Goal: Check status

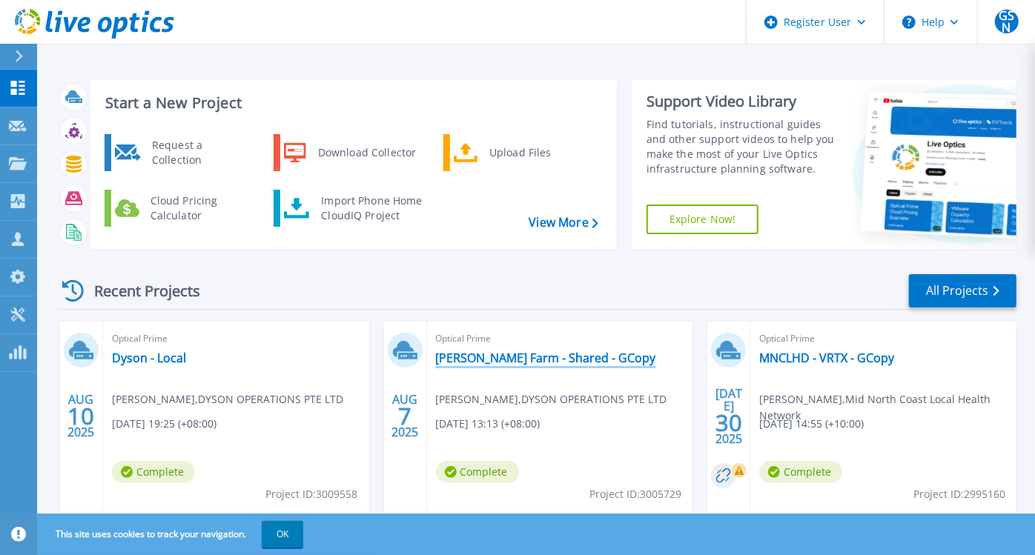
click at [557, 357] on link "[PERSON_NAME] Farm - Shared - GCopy" at bounding box center [546, 358] width 220 height 15
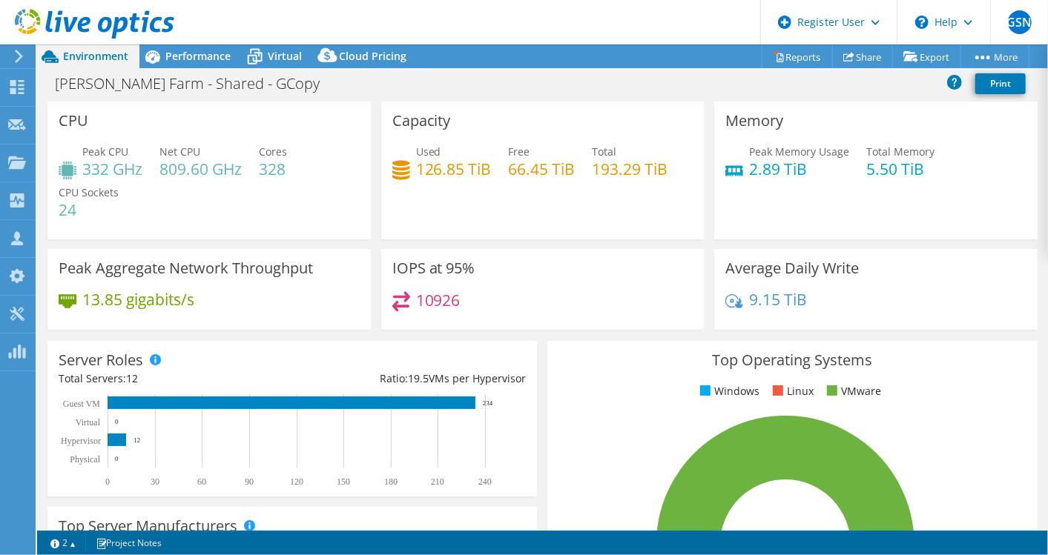
select select "USD"
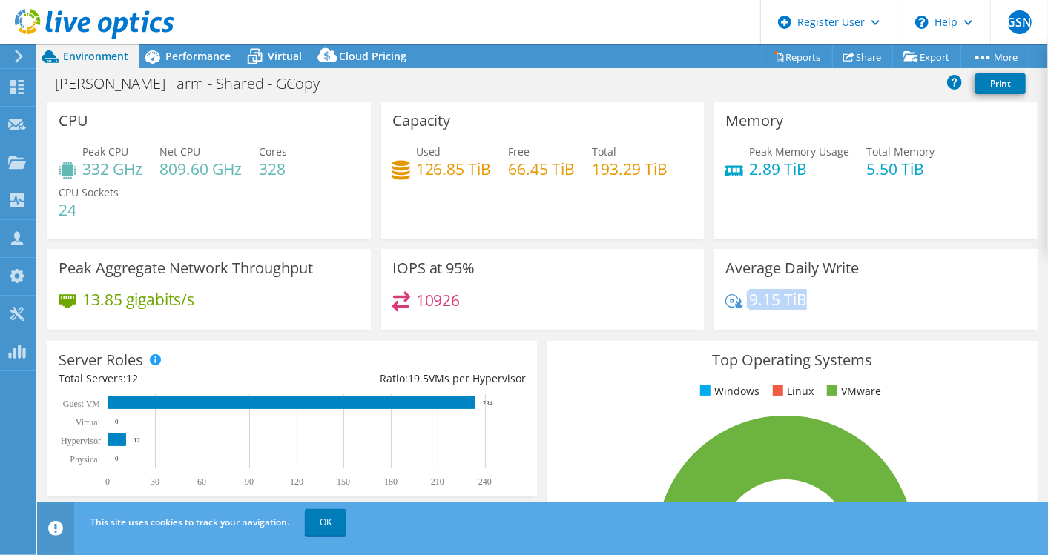
drag, startPoint x: 739, startPoint y: 300, endPoint x: 805, endPoint y: 309, distance: 65.9
click at [805, 309] on div "9.15 TiB" at bounding box center [875, 306] width 301 height 31
click at [805, 311] on div "9.15 TiB" at bounding box center [875, 306] width 301 height 31
click at [216, 53] on span "Performance" at bounding box center [197, 56] width 65 height 14
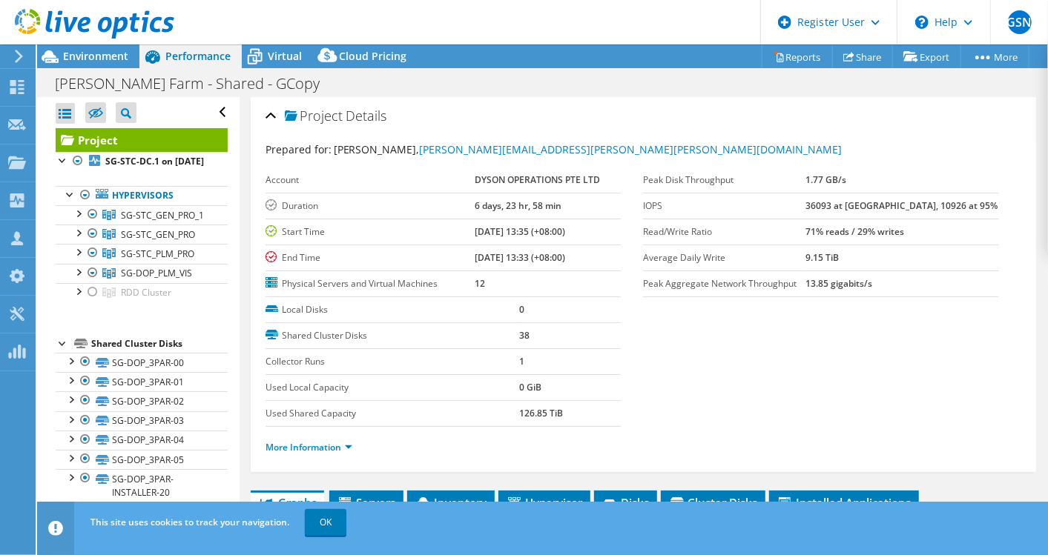
drag, startPoint x: 839, startPoint y: 229, endPoint x: 941, endPoint y: 240, distance: 102.9
click at [941, 240] on tr "Read/Write Ratio 71% reads / 29% writes" at bounding box center [821, 232] width 356 height 26
drag, startPoint x: 941, startPoint y: 240, endPoint x: 930, endPoint y: 240, distance: 11.1
click at [930, 240] on td "71% reads / 29% writes" at bounding box center [902, 232] width 194 height 26
click at [890, 232] on b "71% reads / 29% writes" at bounding box center [854, 231] width 99 height 13
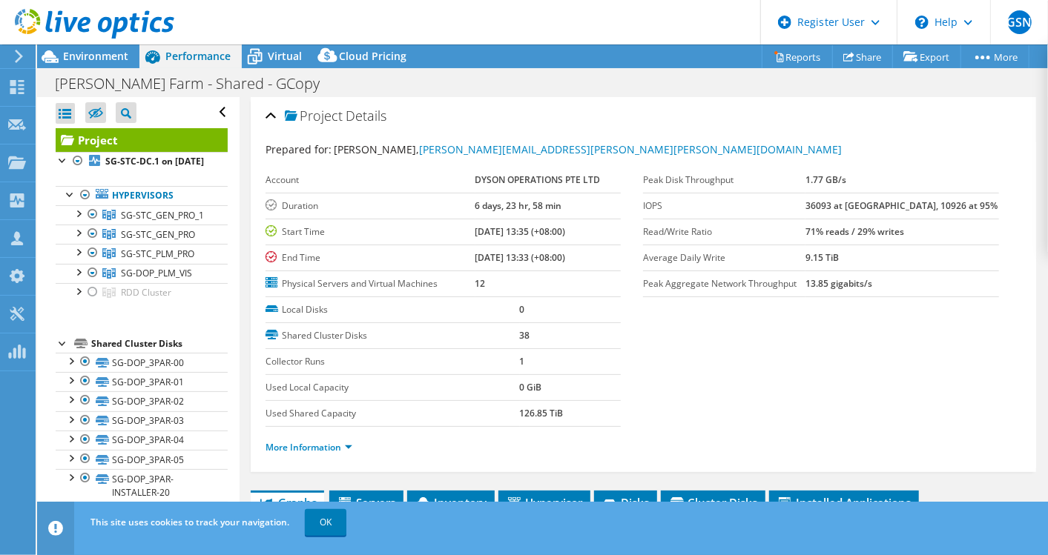
click at [972, 110] on div "Project Details" at bounding box center [644, 117] width 756 height 32
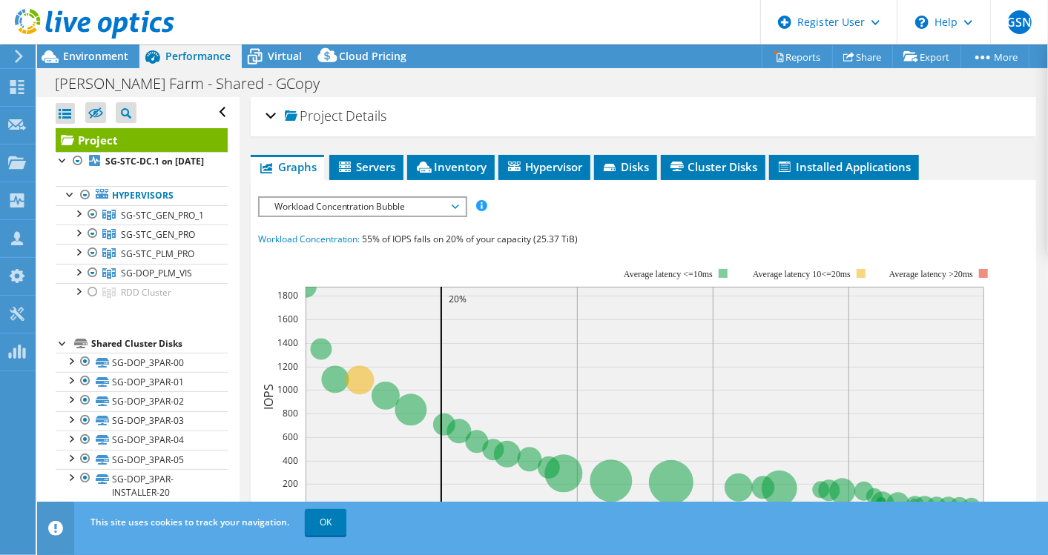
click at [273, 113] on div "Project Details" at bounding box center [644, 117] width 756 height 32
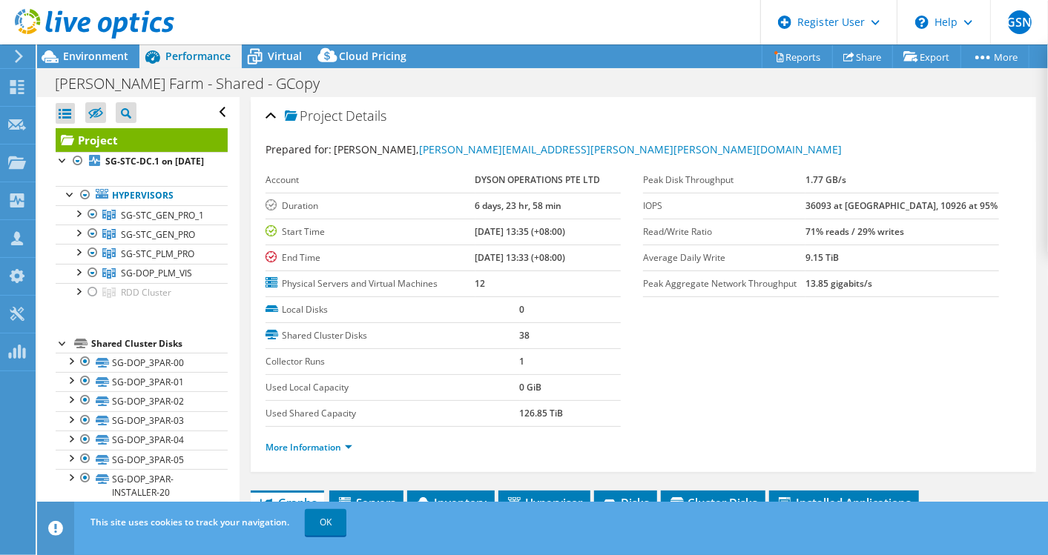
click at [90, 47] on div at bounding box center [87, 25] width 174 height 50
click at [91, 55] on span "Environment" at bounding box center [95, 56] width 65 height 14
